Goal: Information Seeking & Learning: Learn about a topic

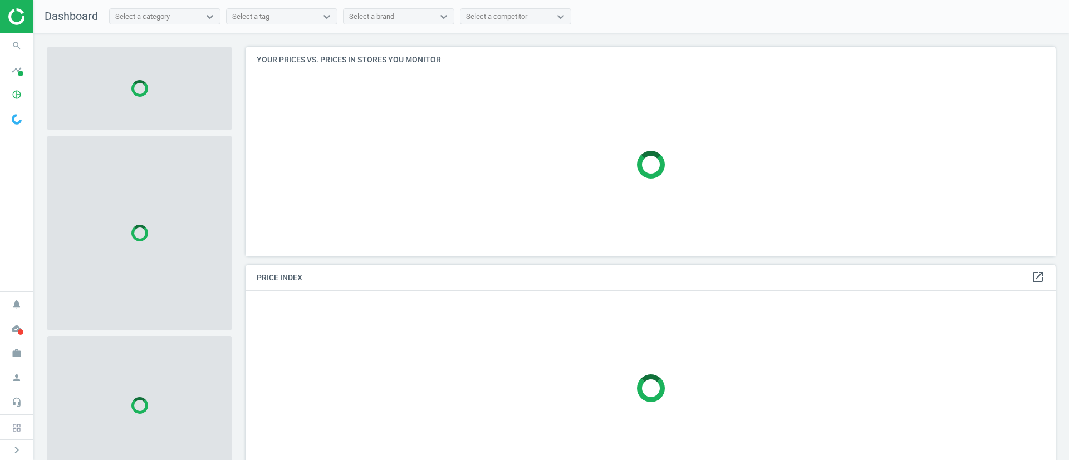
scroll to position [235, 823]
click at [19, 50] on icon "search" at bounding box center [16, 45] width 21 height 21
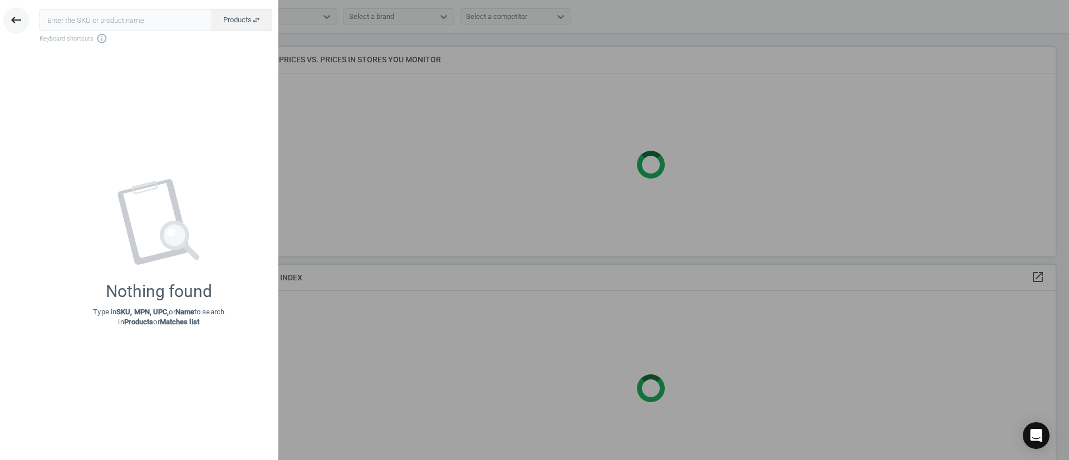
click at [14, 20] on icon "keyboard_backspace" at bounding box center [15, 19] width 13 height 13
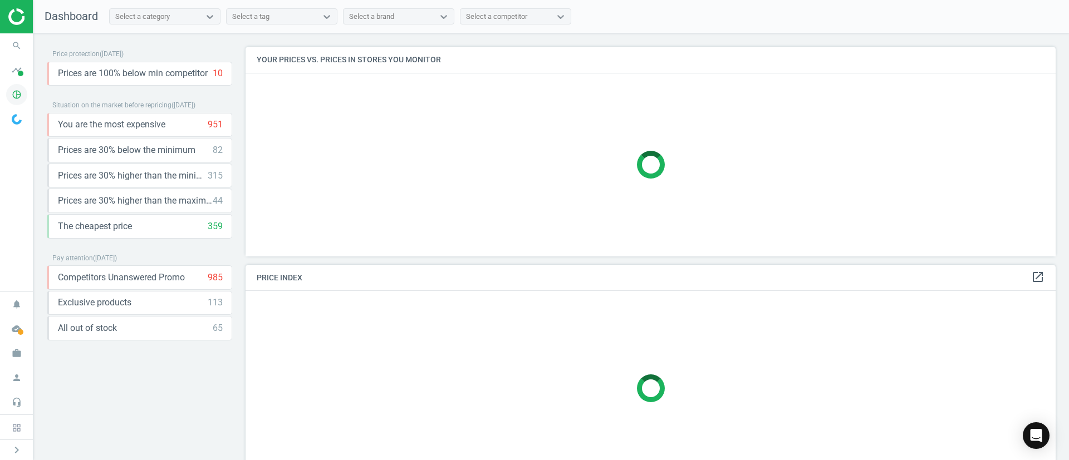
click at [19, 90] on icon "pie_chart_outlined" at bounding box center [16, 94] width 21 height 21
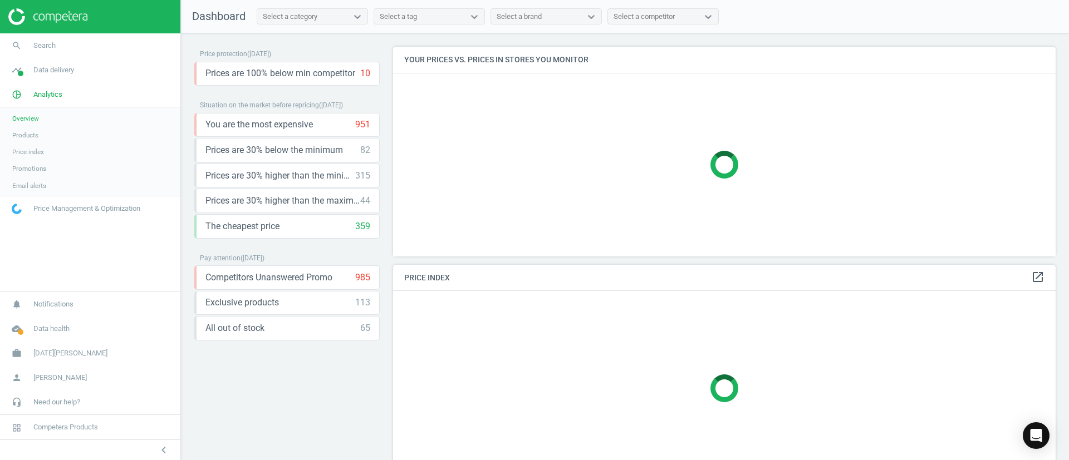
scroll to position [235, 676]
click at [26, 132] on span "Products" at bounding box center [25, 135] width 26 height 9
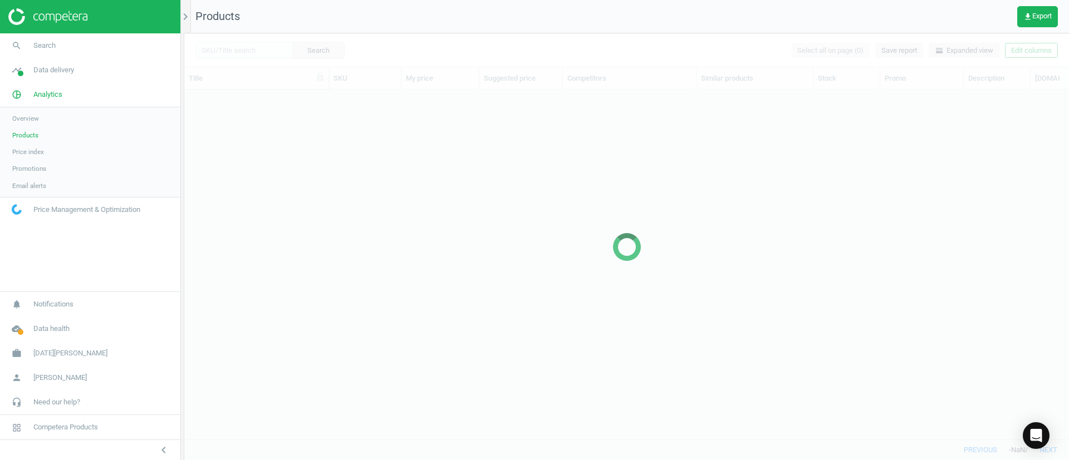
scroll to position [324, 872]
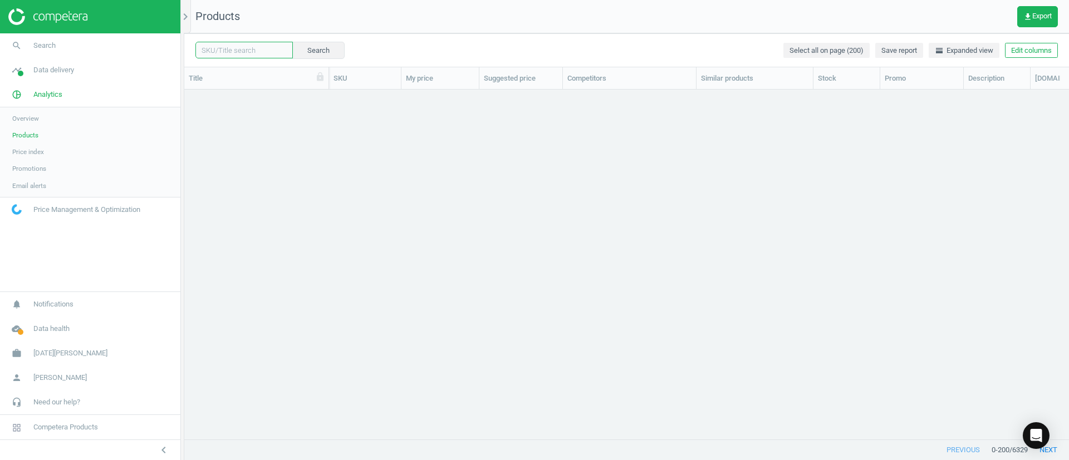
click at [233, 49] on input "text" at bounding box center [243, 50] width 97 height 17
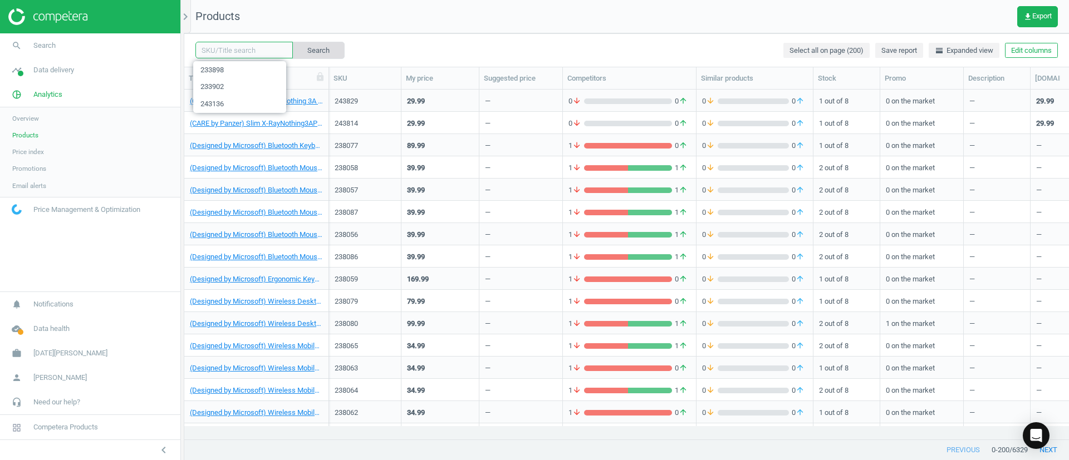
paste input "208163"
type input "208163"
click at [310, 52] on button "Search" at bounding box center [318, 50] width 52 height 17
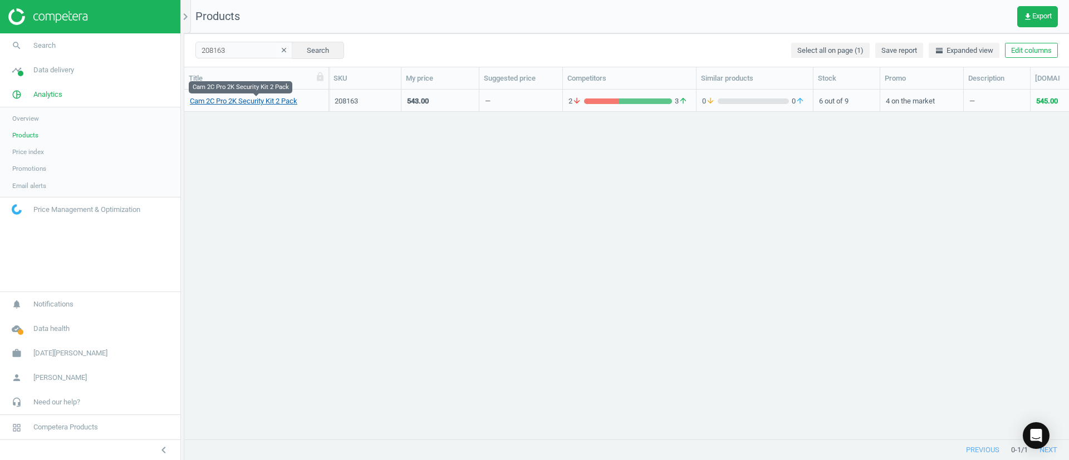
click at [245, 105] on link "Cam 2C Pro 2K Security Kit 2 Pack" at bounding box center [243, 101] width 107 height 10
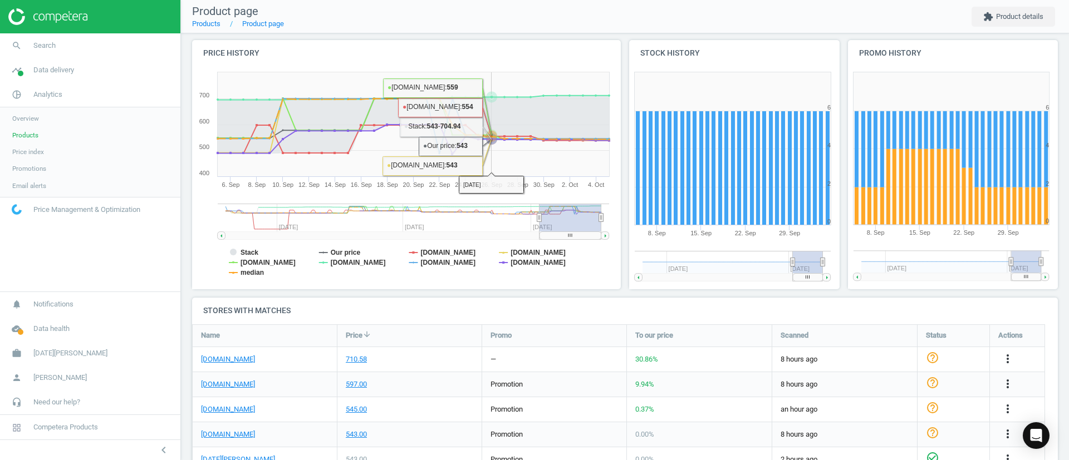
scroll to position [21, 0]
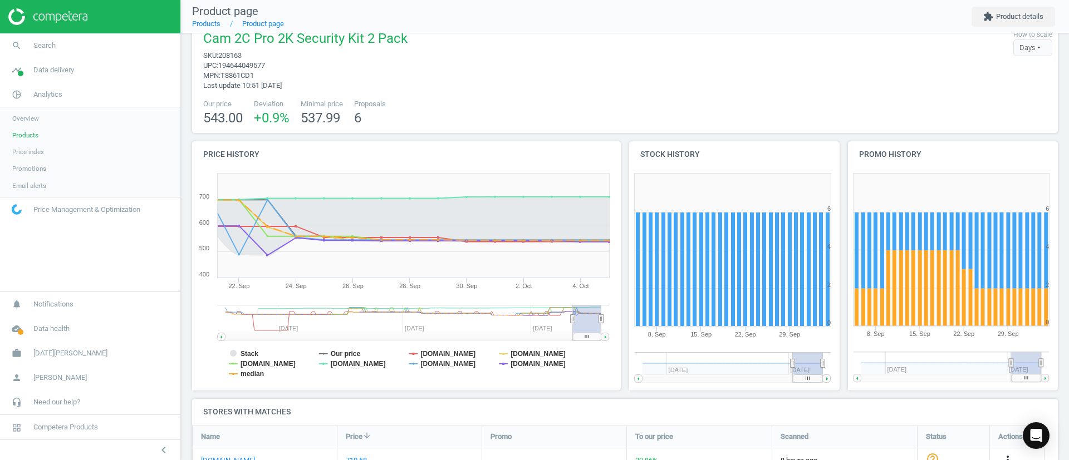
drag, startPoint x: 541, startPoint y: 322, endPoint x: 573, endPoint y: 322, distance: 32.3
click at [573, 322] on icon at bounding box center [573, 319] width 4 height 8
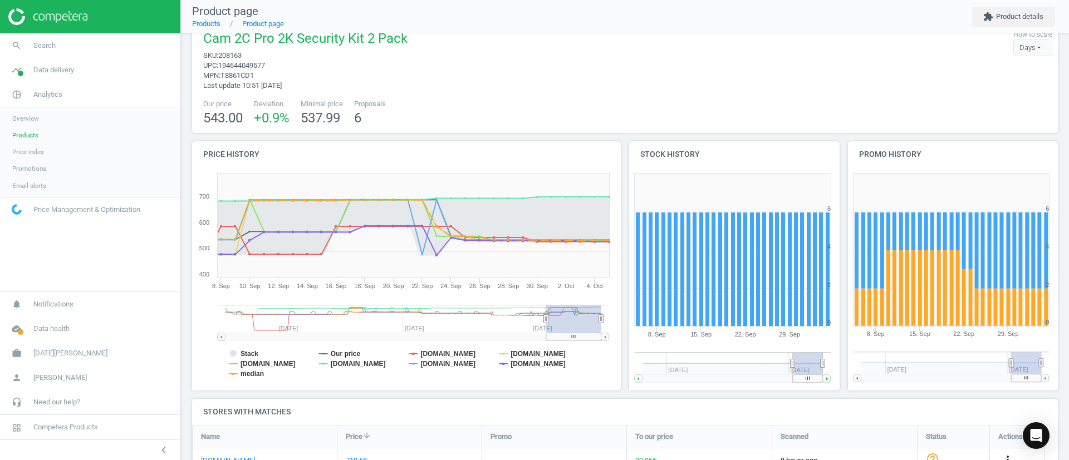
drag, startPoint x: 573, startPoint y: 317, endPoint x: 546, endPoint y: 316, distance: 26.7
click at [546, 316] on icon at bounding box center [546, 319] width 4 height 8
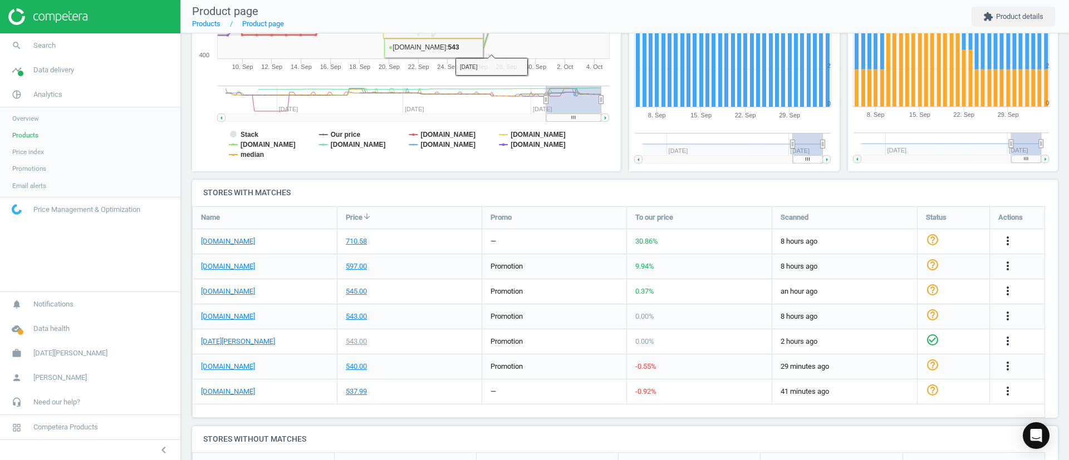
scroll to position [334, 0]
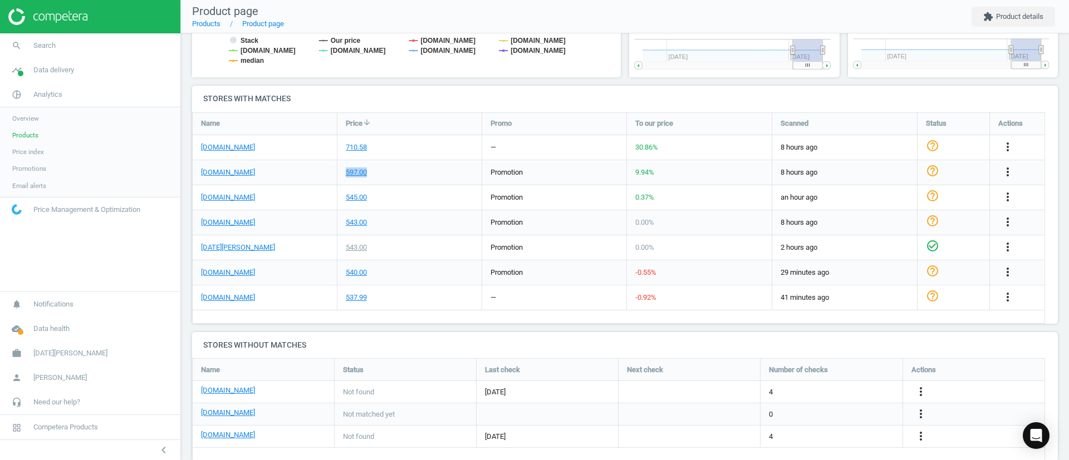
drag, startPoint x: 386, startPoint y: 171, endPoint x: 343, endPoint y: 172, distance: 42.9
click at [343, 172] on div "597.00" at bounding box center [409, 172] width 144 height 24
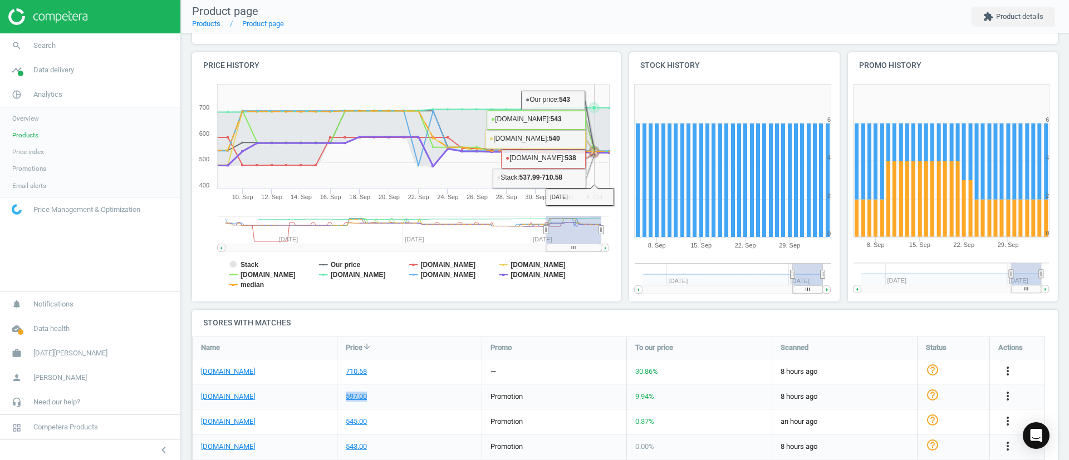
scroll to position [84, 0]
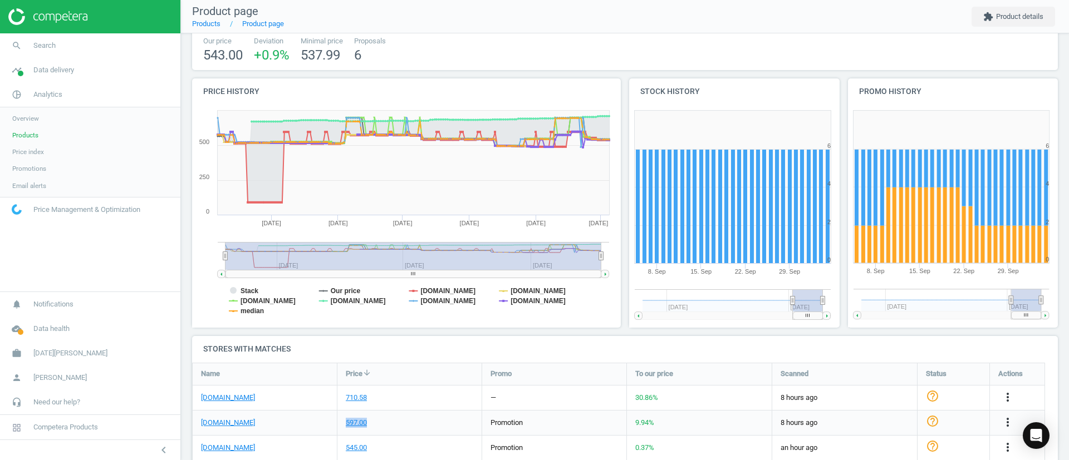
drag, startPoint x: 546, startPoint y: 260, endPoint x: 199, endPoint y: 272, distance: 347.6
click at [199, 272] on icon "Created with Highstock 6.2.0 Stack Our price [DOMAIN_NAME] [DOMAIN_NAME] [DOMAI…" at bounding box center [403, 216] width 423 height 223
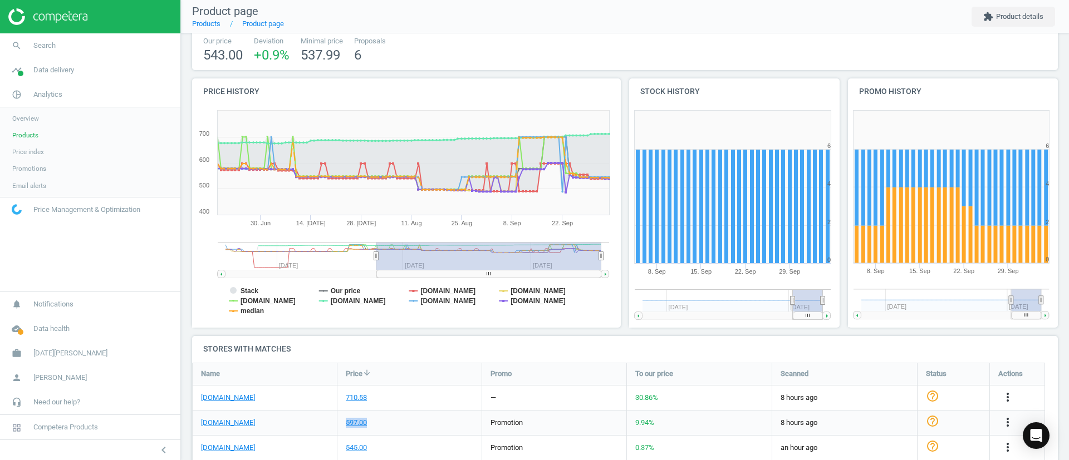
drag, startPoint x: 240, startPoint y: 257, endPoint x: 376, endPoint y: 245, distance: 136.3
click at [376, 245] on g at bounding box center [413, 260] width 391 height 36
drag, startPoint x: 454, startPoint y: 256, endPoint x: 414, endPoint y: 263, distance: 40.7
click at [414, 263] on rect at bounding box center [481, 256] width 225 height 28
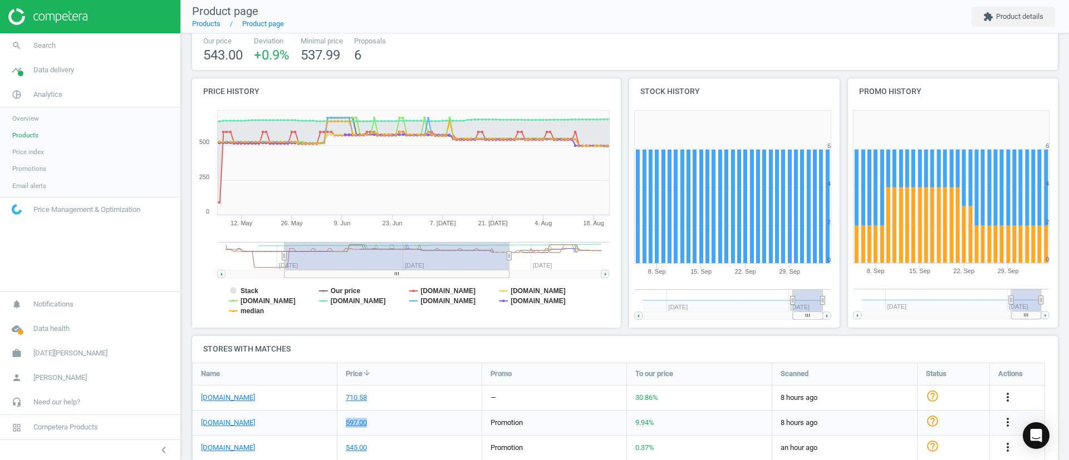
drag, startPoint x: 414, startPoint y: 263, endPoint x: 347, endPoint y: 259, distance: 66.9
click at [347, 259] on rect at bounding box center [396, 256] width 225 height 28
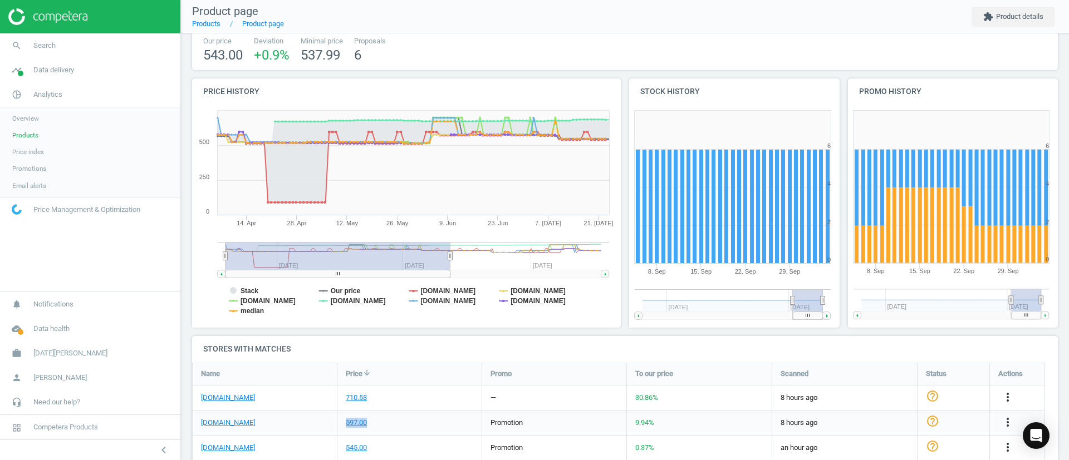
drag, startPoint x: 412, startPoint y: 267, endPoint x: 323, endPoint y: 262, distance: 88.7
click at [323, 262] on rect at bounding box center [337, 256] width 225 height 28
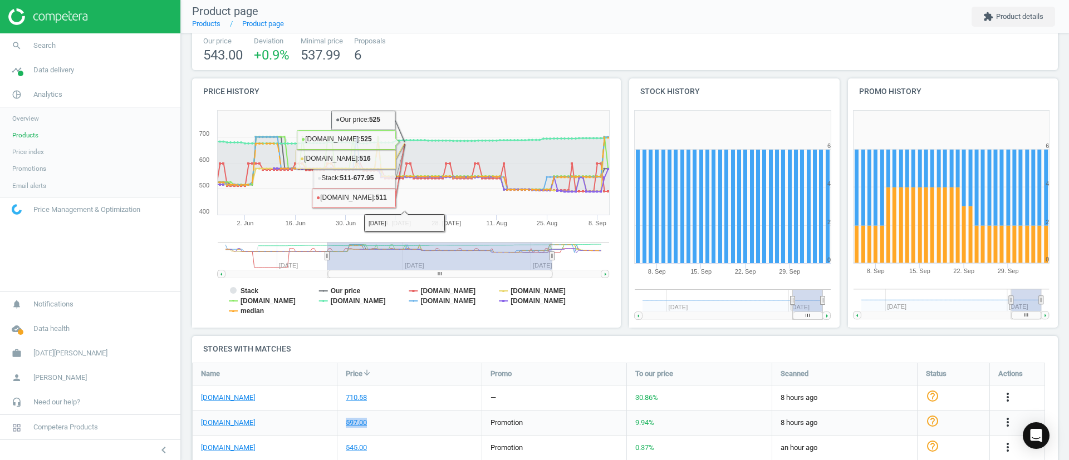
drag, startPoint x: 401, startPoint y: 263, endPoint x: 485, endPoint y: 248, distance: 86.0
click at [485, 248] on rect at bounding box center [439, 256] width 225 height 28
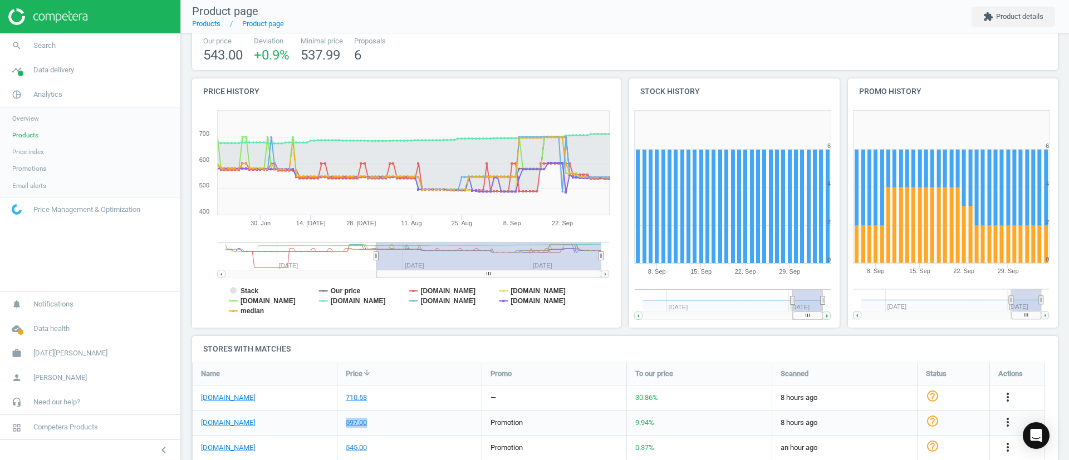
drag, startPoint x: 331, startPoint y: 260, endPoint x: 419, endPoint y: 256, distance: 88.1
click at [419, 256] on rect at bounding box center [488, 256] width 225 height 28
drag, startPoint x: 441, startPoint y: 262, endPoint x: 531, endPoint y: 251, distance: 89.7
click at [531, 251] on rect at bounding box center [488, 256] width 225 height 28
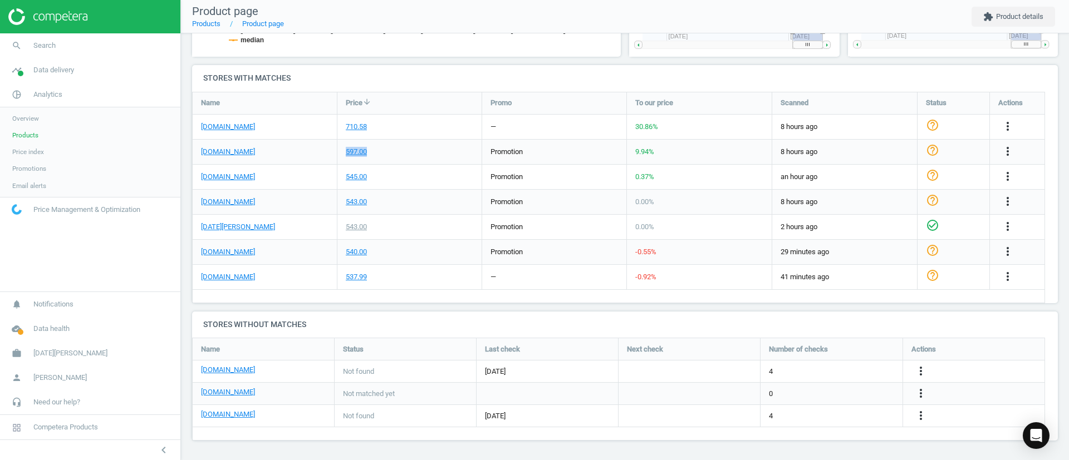
scroll to position [0, 0]
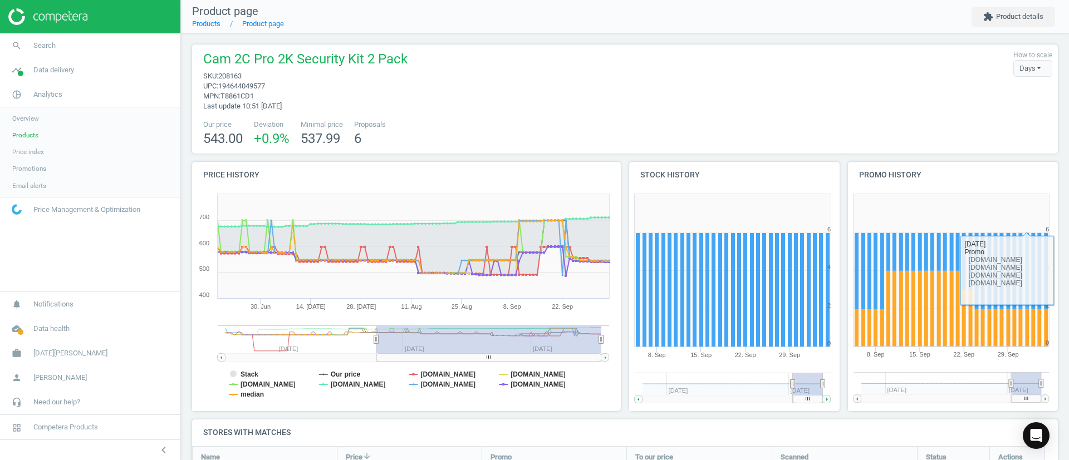
click at [1020, 286] on rect at bounding box center [951, 270] width 196 height 153
click at [1000, 289] on rect at bounding box center [1002, 271] width 4 height 76
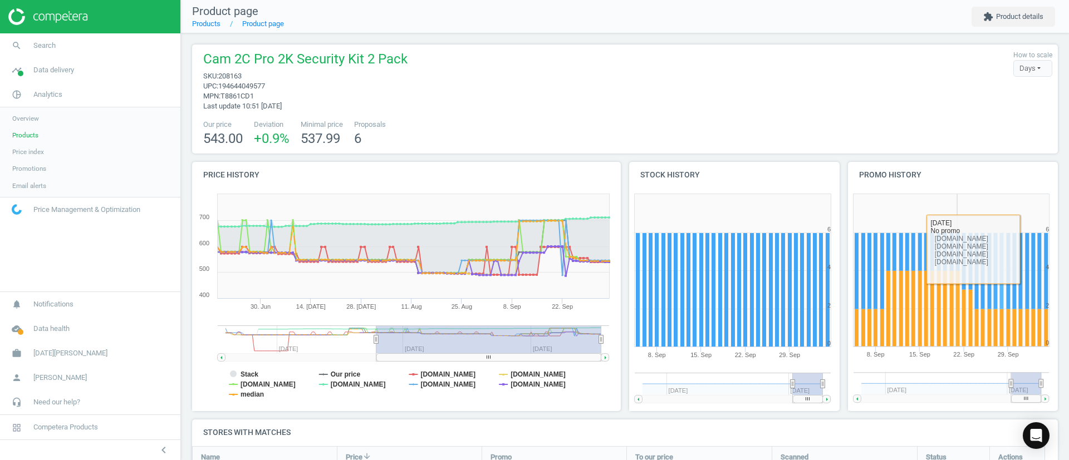
click at [945, 291] on rect at bounding box center [951, 270] width 196 height 153
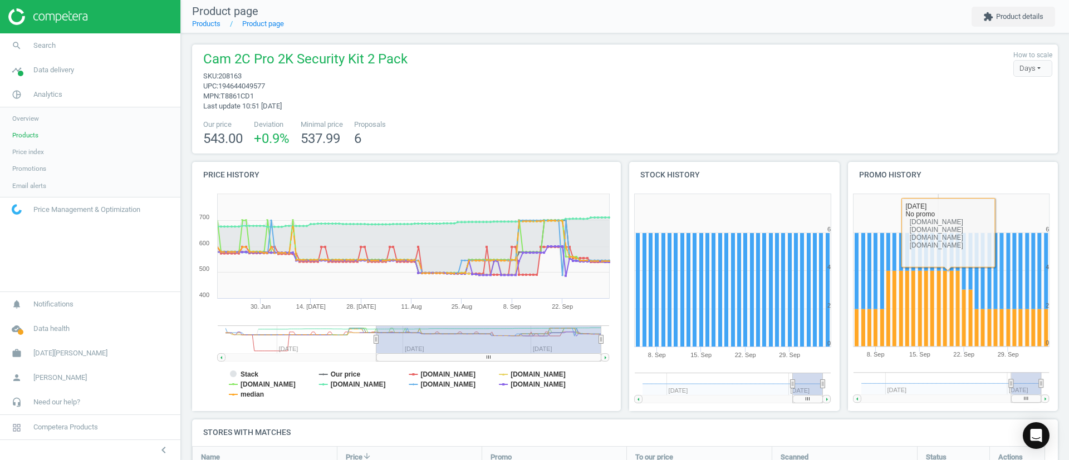
click at [930, 320] on rect at bounding box center [932, 309] width 4 height 76
drag, startPoint x: 906, startPoint y: 320, endPoint x: 895, endPoint y: 318, distance: 11.8
click at [905, 320] on icon "Created with Highstock 6.2.0 0 2 4 6 8 [DATE]. Sep [DATE]. Sep May '[DATE]" at bounding box center [951, 300] width 207 height 223
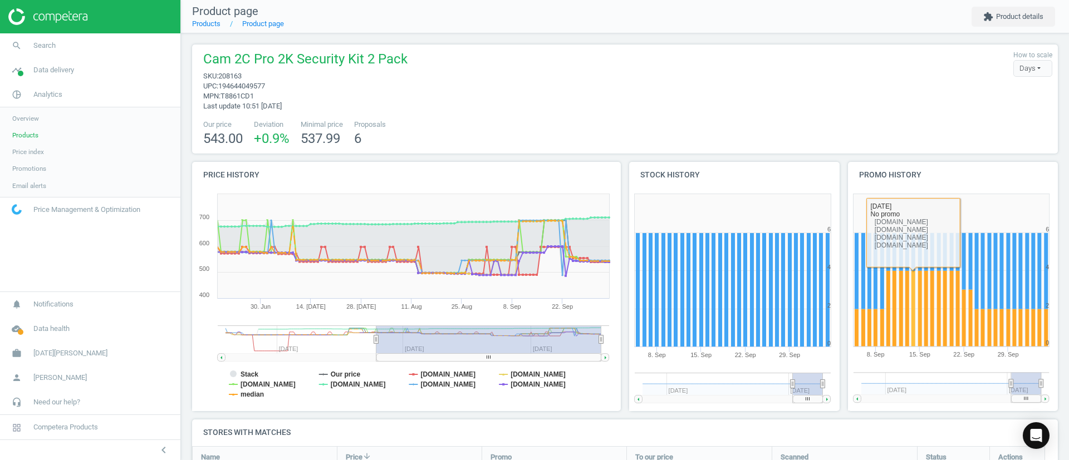
drag, startPoint x: 885, startPoint y: 318, endPoint x: 868, endPoint y: 318, distance: 16.7
click at [875, 318] on icon "Created with Highstock 6.2.0 0 2 4 6 8 [DATE]. Sep [DATE]. Sep May '[DATE]" at bounding box center [951, 300] width 207 height 223
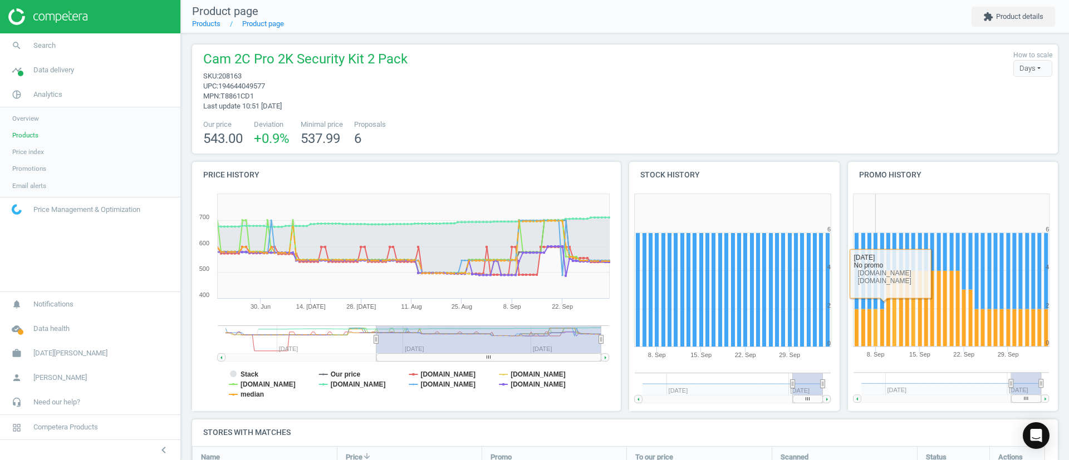
click at [860, 318] on g at bounding box center [952, 290] width 194 height 114
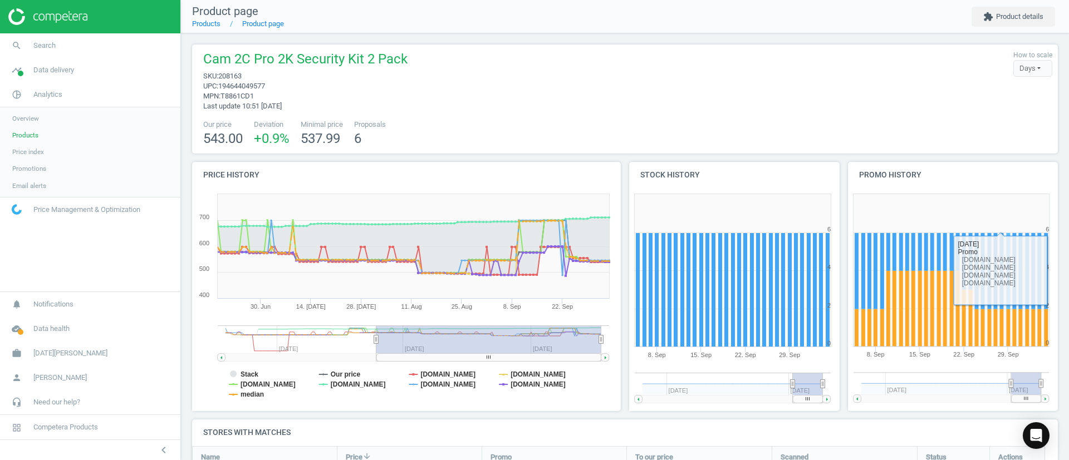
click at [843, 278] on div "Promo history Created with Highstock 6.2.0 0 2 4 6 8 [DATE]. Sep [DATE]. Sep Ma…" at bounding box center [952, 291] width 219 height 258
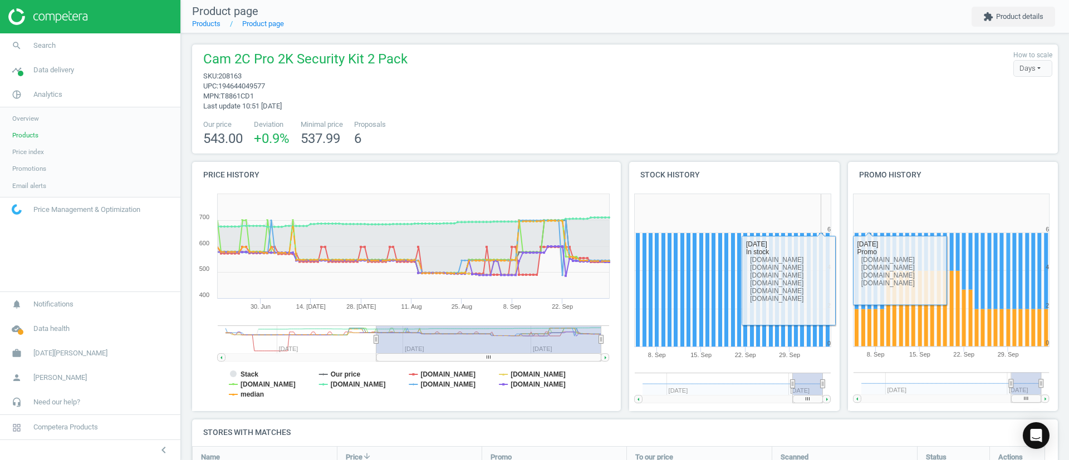
click at [798, 282] on rect at bounding box center [733, 270] width 196 height 153
click at [800, 282] on rect at bounding box center [802, 290] width 4 height 114
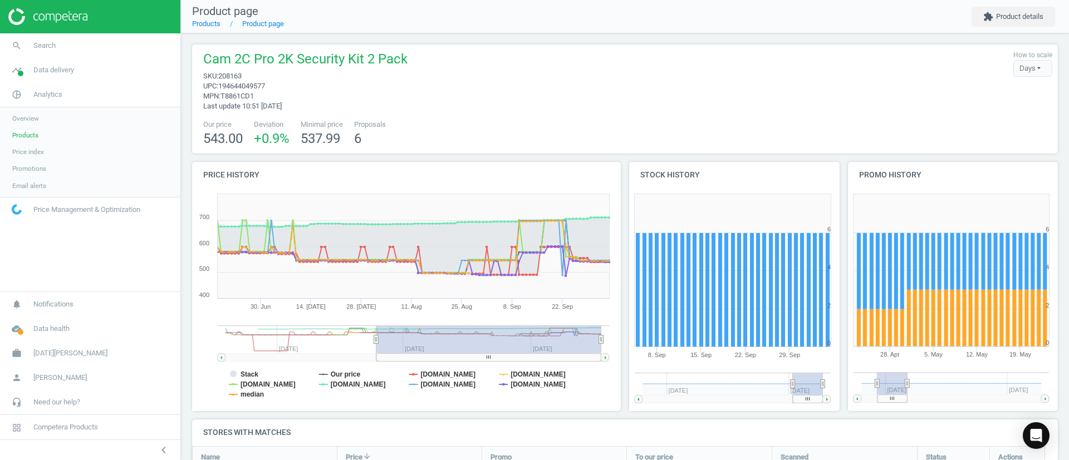
drag, startPoint x: 1007, startPoint y: 383, endPoint x: 684, endPoint y: 363, distance: 323.5
click at [684, 363] on div "Price history Created with Highstock 6.2.0 Stack Our price [DOMAIN_NAME] [DOMAI…" at bounding box center [625, 291] width 874 height 258
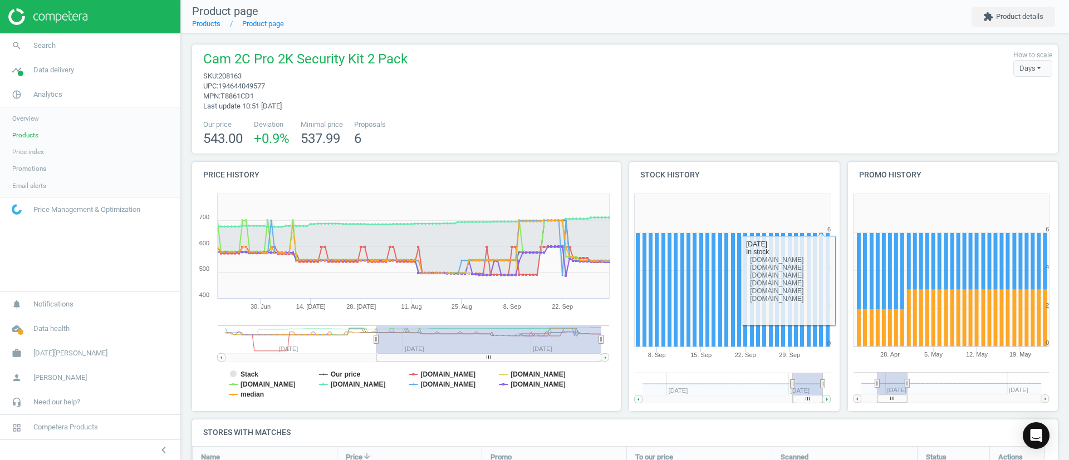
drag, startPoint x: 878, startPoint y: 386, endPoint x: 809, endPoint y: 385, distance: 68.5
click at [809, 385] on div "Price history Created with Highstock 6.2.0 Stack Our price [DOMAIN_NAME] [DOMAI…" at bounding box center [625, 291] width 874 height 258
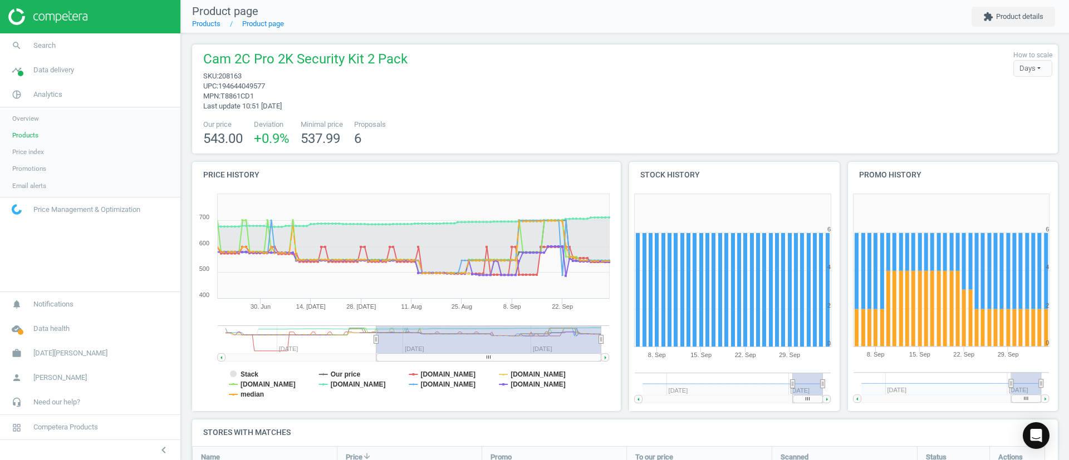
drag, startPoint x: 868, startPoint y: 385, endPoint x: 1110, endPoint y: 383, distance: 242.2
click at [1068, 383] on html "Group 2 Created with Sketch. ic/cloud_download/grey600 Created with Sketch. gra…" at bounding box center [534, 230] width 1069 height 460
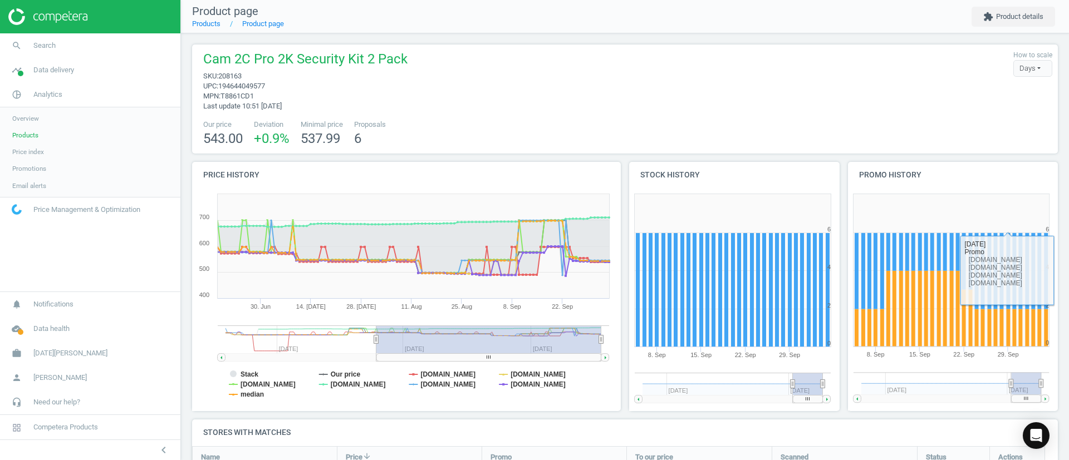
click at [1020, 66] on div "Days" at bounding box center [1032, 68] width 39 height 17
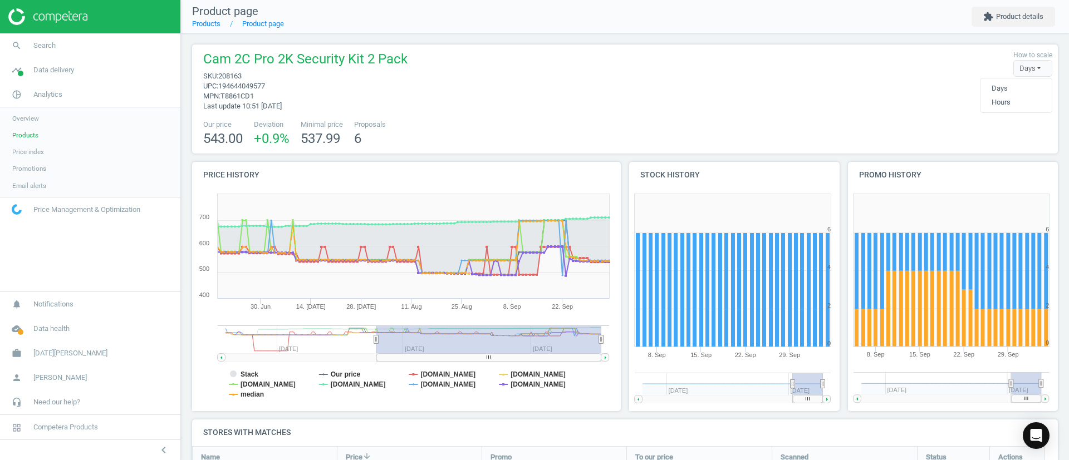
click at [1020, 66] on div "Days" at bounding box center [1032, 68] width 39 height 17
click at [1029, 61] on div "Days" at bounding box center [1032, 68] width 39 height 17
click at [1016, 102] on button "Hours" at bounding box center [1015, 102] width 71 height 13
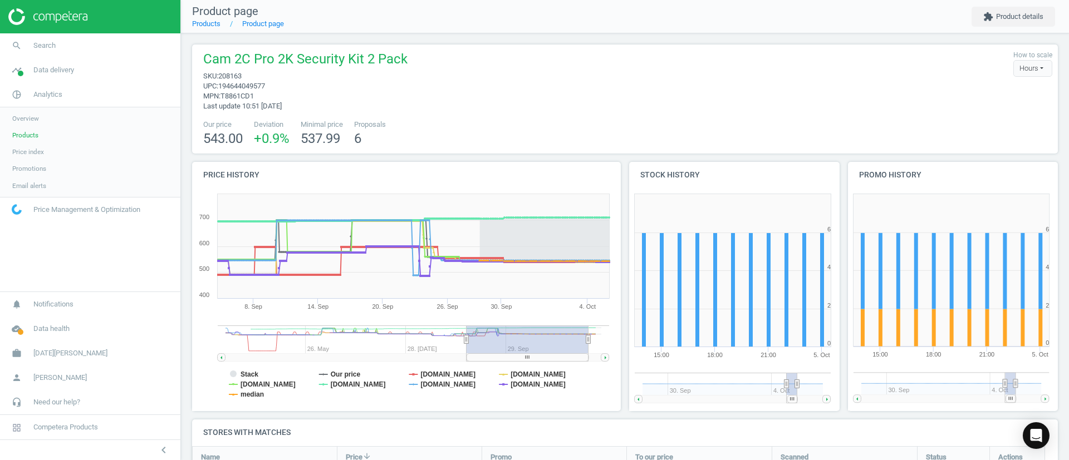
drag, startPoint x: 577, startPoint y: 337, endPoint x: 467, endPoint y: 338, distance: 110.2
click at [467, 338] on icon at bounding box center [466, 339] width 4 height 8
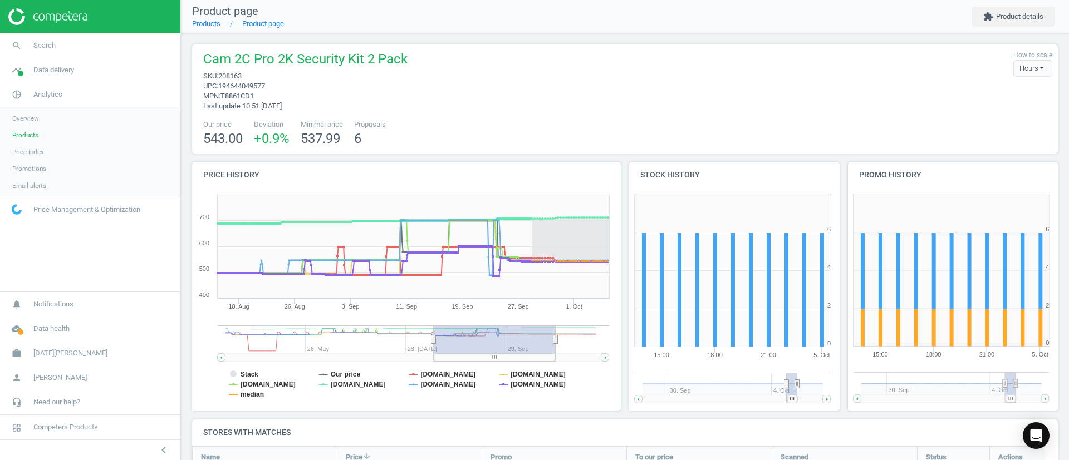
drag, startPoint x: 559, startPoint y: 358, endPoint x: 526, endPoint y: 351, distance: 33.5
click at [526, 351] on icon "Created with Highstock 6.2.0 Stack Our price [DOMAIN_NAME] [DOMAIN_NAME] [DOMAI…" at bounding box center [403, 300] width 423 height 223
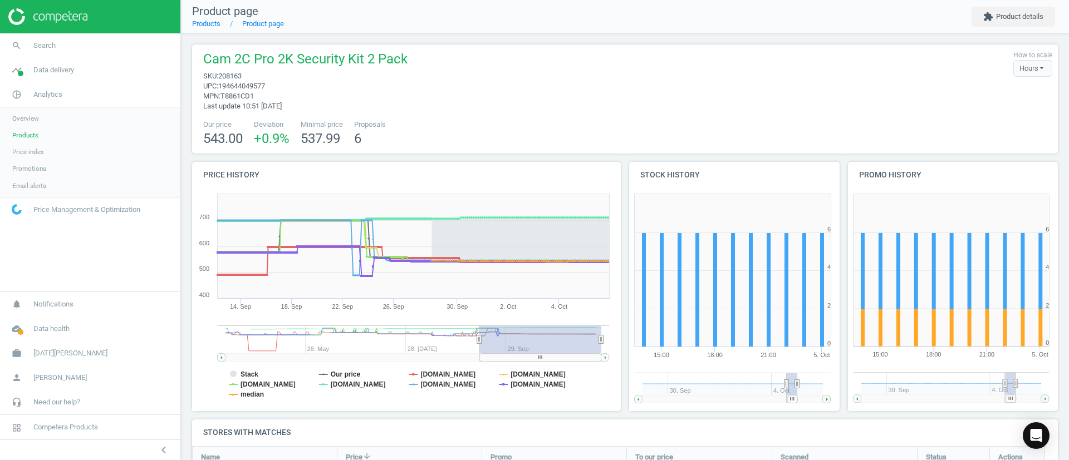
drag, startPoint x: 441, startPoint y: 341, endPoint x: 492, endPoint y: 339, distance: 50.7
click at [492, 339] on rect at bounding box center [540, 340] width 122 height 28
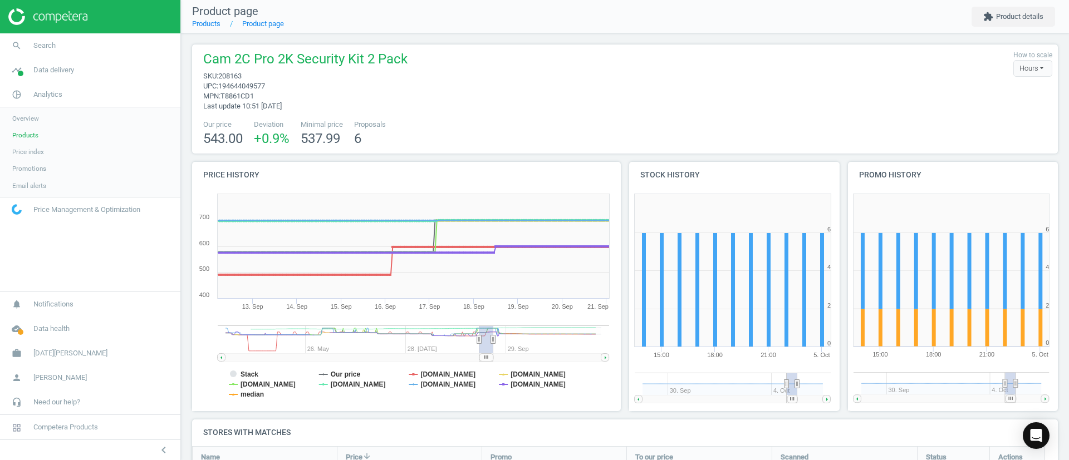
drag, startPoint x: 601, startPoint y: 337, endPoint x: 493, endPoint y: 345, distance: 108.3
click at [493, 345] on g at bounding box center [413, 344] width 391 height 36
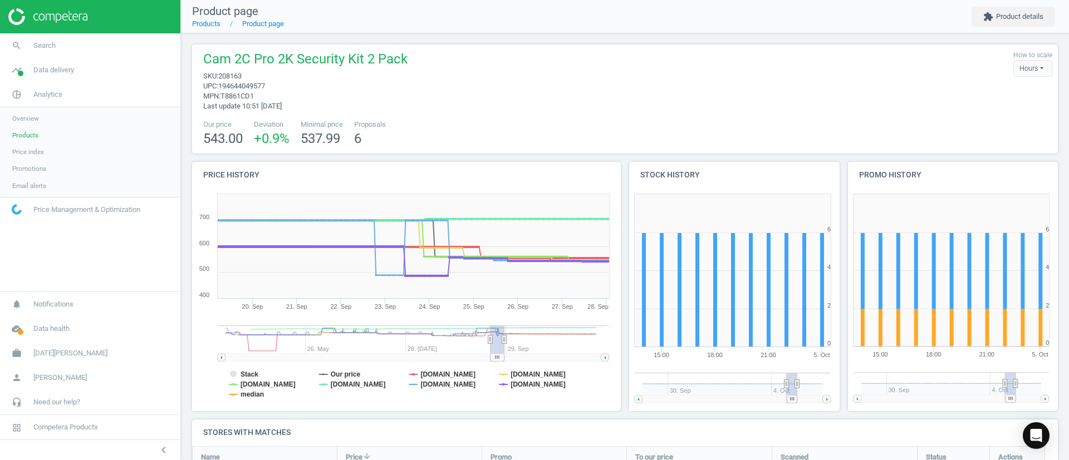
drag, startPoint x: 488, startPoint y: 360, endPoint x: 499, endPoint y: 353, distance: 12.5
click at [499, 353] on icon "Created with Highstock 6.2.0 Stack Our price [DOMAIN_NAME] [DOMAIN_NAME] [DOMAI…" at bounding box center [403, 300] width 423 height 223
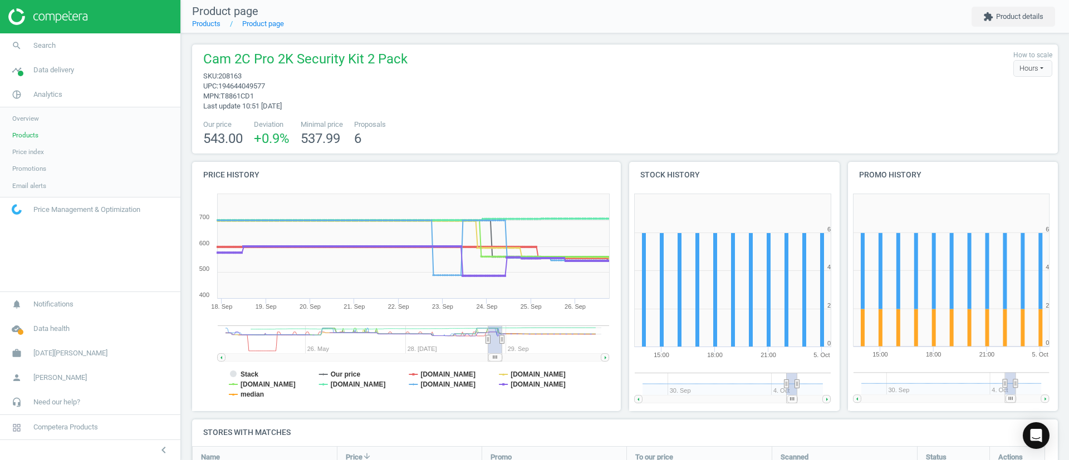
click at [497, 358] on icon at bounding box center [494, 357] width 3 height 3
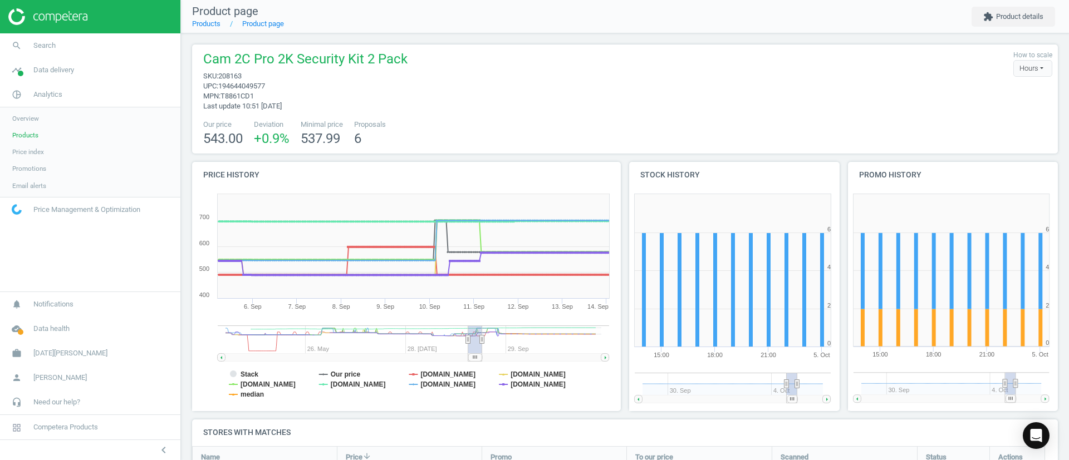
drag, startPoint x: 494, startPoint y: 356, endPoint x: 474, endPoint y: 355, distance: 20.1
click at [474, 355] on rect at bounding box center [475, 358] width 14 height 8
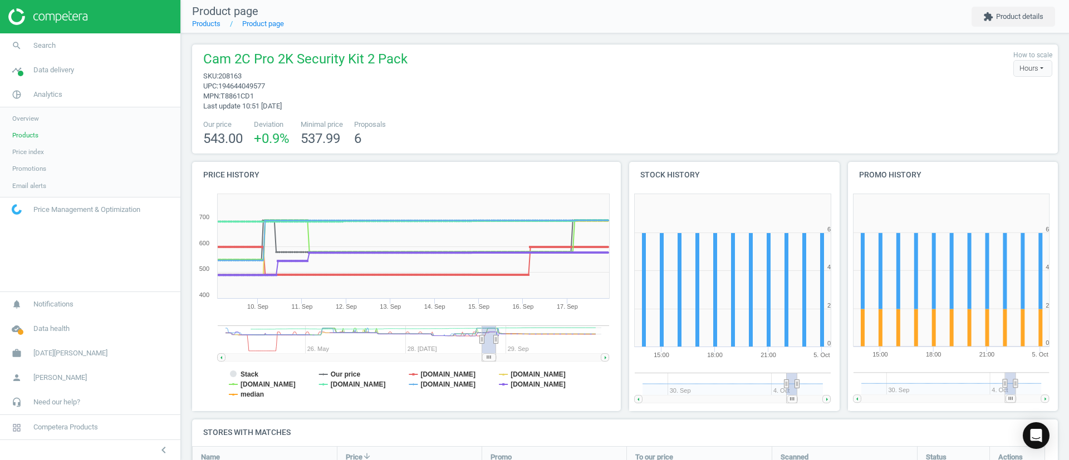
drag, startPoint x: 492, startPoint y: 356, endPoint x: 502, endPoint y: 356, distance: 10.6
click at [496, 356] on rect at bounding box center [489, 358] width 14 height 8
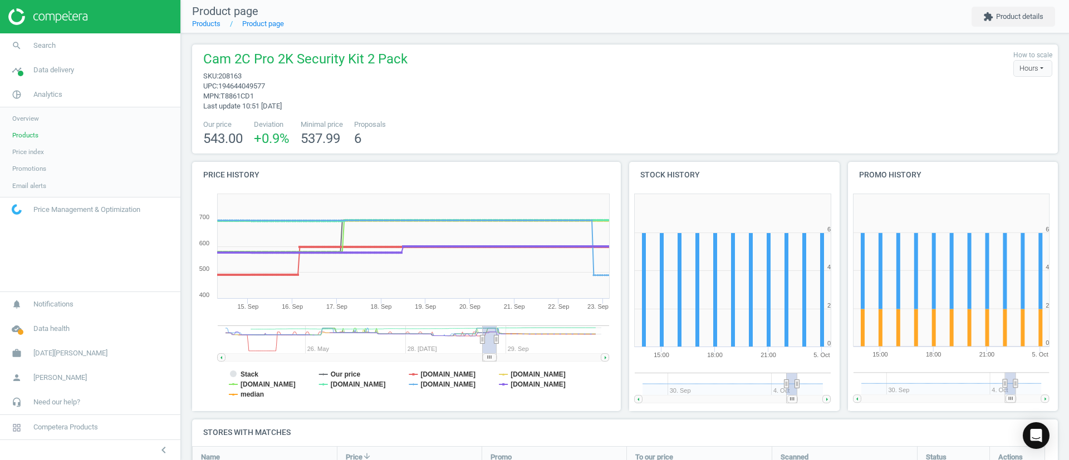
drag, startPoint x: 498, startPoint y: 358, endPoint x: 488, endPoint y: 356, distance: 10.7
click at [488, 356] on icon at bounding box center [489, 357] width 3 height 3
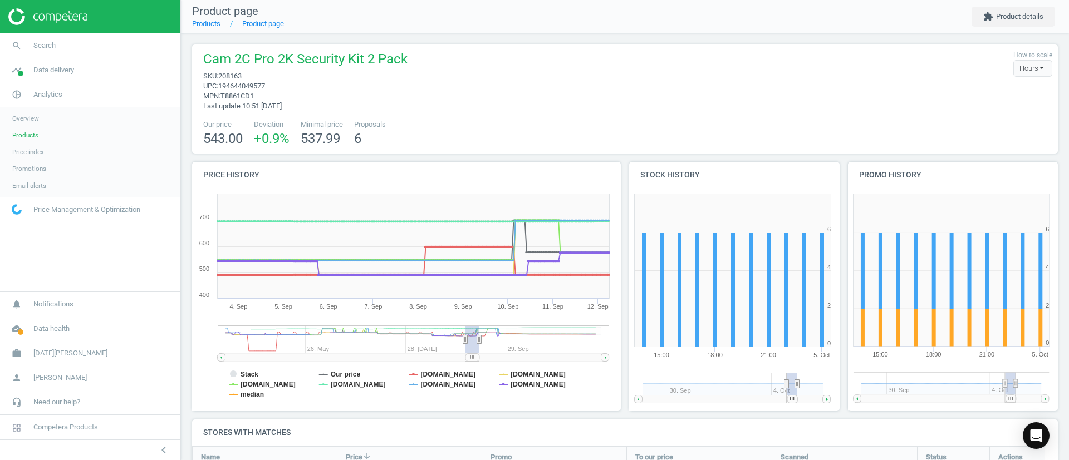
drag, startPoint x: 486, startPoint y: 356, endPoint x: 469, endPoint y: 355, distance: 17.3
click at [469, 355] on rect at bounding box center [472, 358] width 14 height 8
click at [1020, 61] on div "Hours" at bounding box center [1032, 68] width 39 height 17
click at [1014, 90] on button "Days" at bounding box center [1015, 88] width 71 height 13
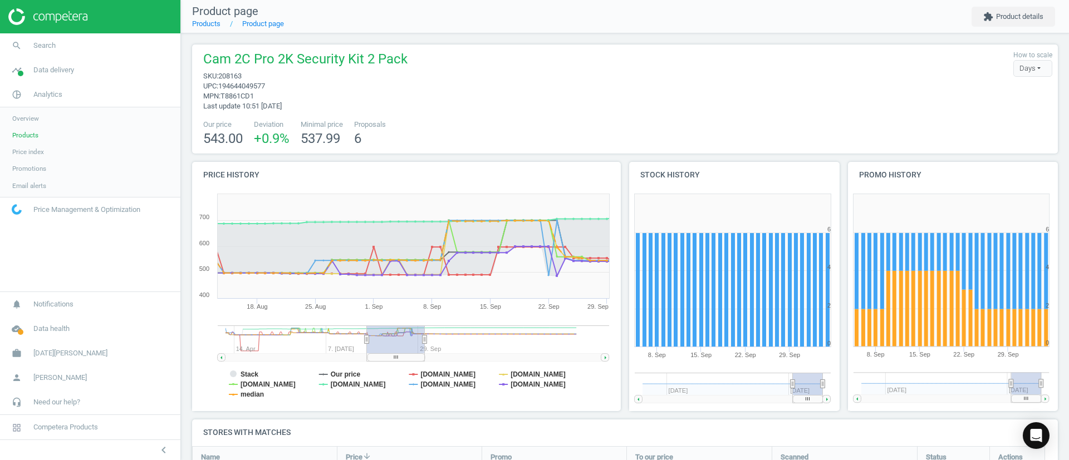
drag, startPoint x: 402, startPoint y: 340, endPoint x: 425, endPoint y: 339, distance: 22.9
click at [425, 339] on icon at bounding box center [425, 339] width 4 height 8
click at [19, 139] on span "Products" at bounding box center [25, 135] width 26 height 9
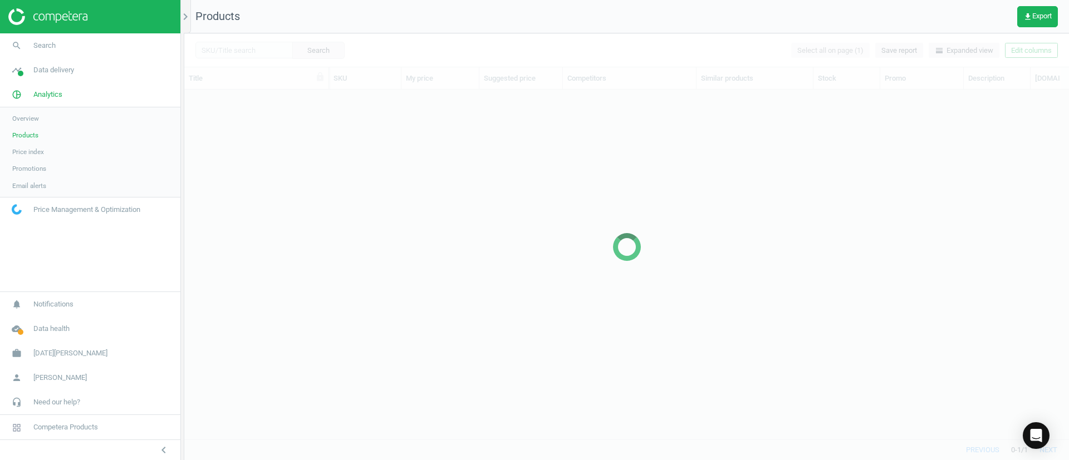
scroll to position [324, 872]
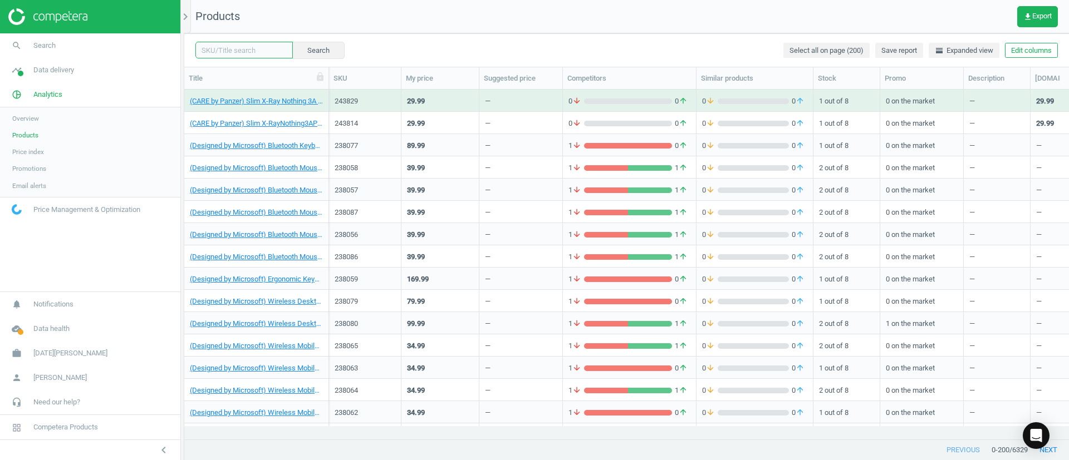
drag, startPoint x: 242, startPoint y: 53, endPoint x: 251, endPoint y: 54, distance: 9.5
click at [242, 52] on input "text" at bounding box center [243, 50] width 97 height 17
paste input "208164"
type input "208164"
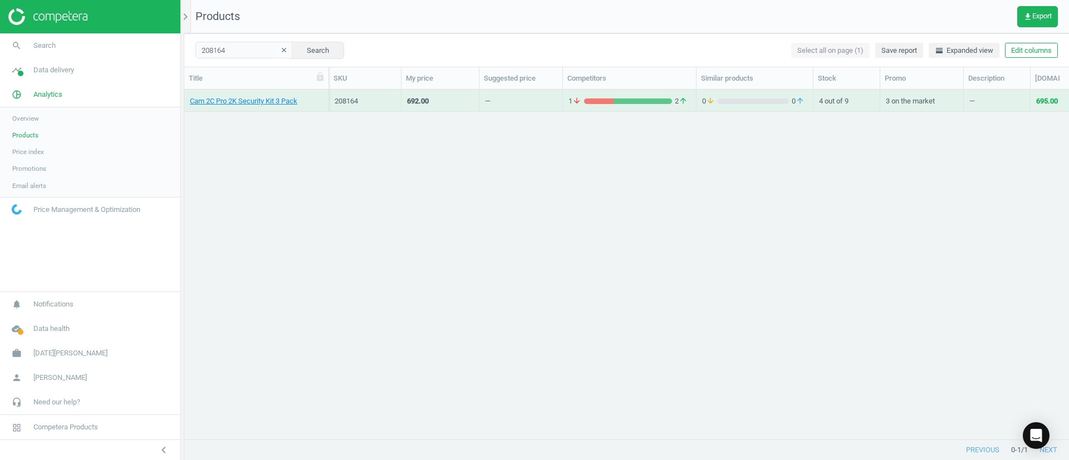
click at [245, 106] on div "Cam 2C Pro 2K Security Kit 3 Pack" at bounding box center [256, 103] width 133 height 14
click at [245, 100] on link "Cam 2C Pro 2K Security Kit 3 Pack" at bounding box center [243, 101] width 107 height 10
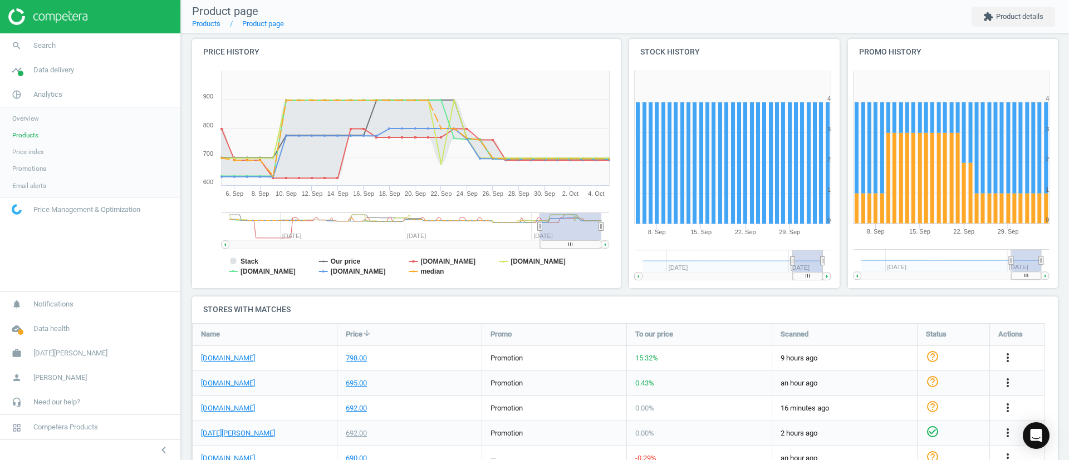
scroll to position [251, 0]
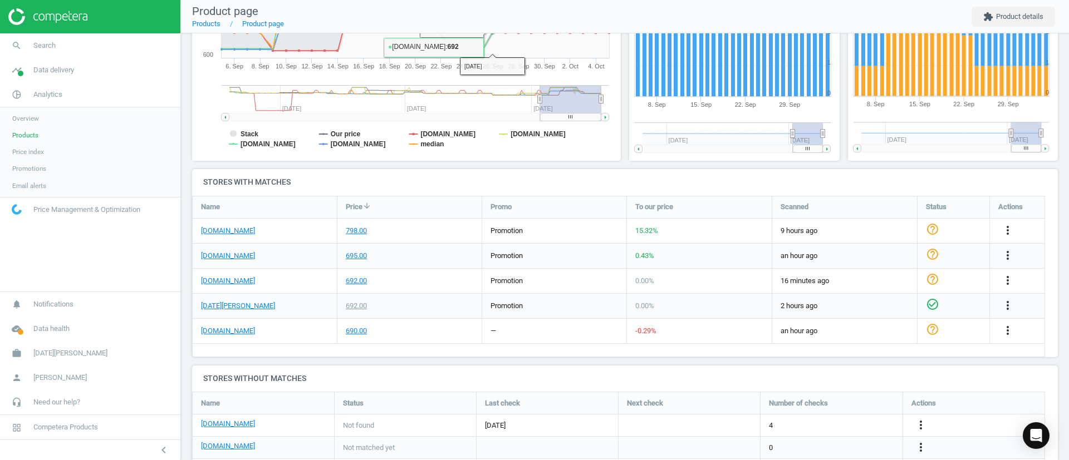
drag, startPoint x: 377, startPoint y: 244, endPoint x: 376, endPoint y: 238, distance: 6.2
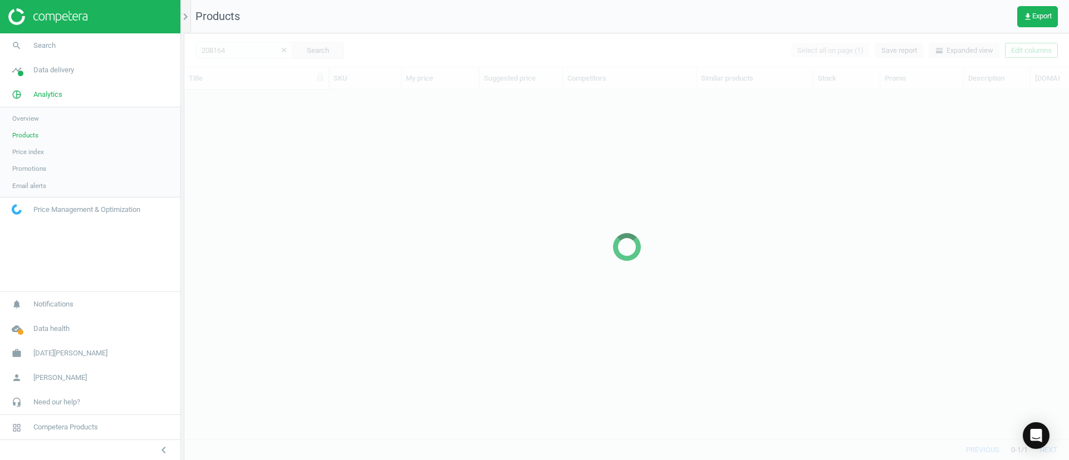
scroll to position [324, 872]
